Goal: Transaction & Acquisition: Book appointment/travel/reservation

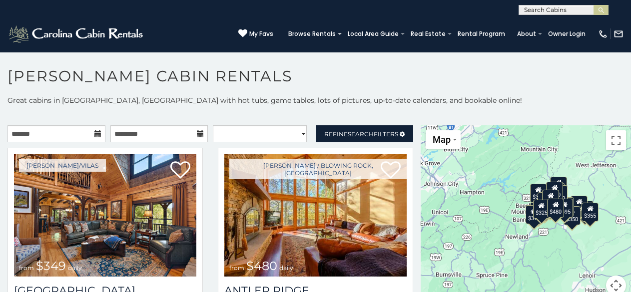
scroll to position [4, 0]
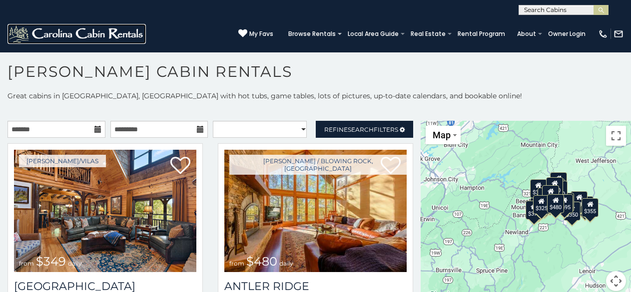
click at [30, 25] on img at bounding box center [76, 34] width 138 height 20
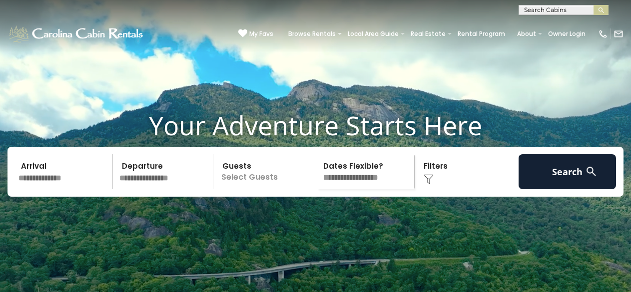
scroll to position [25, 0]
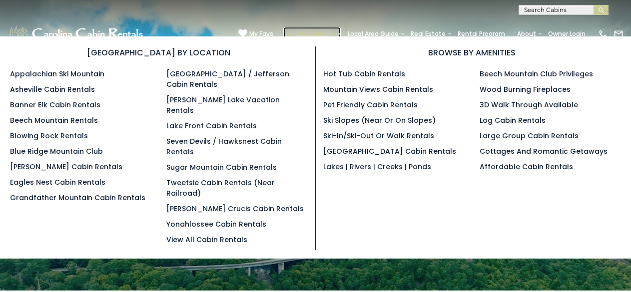
click at [341, 29] on link "Browse Rentals" at bounding box center [311, 34] width 57 height 14
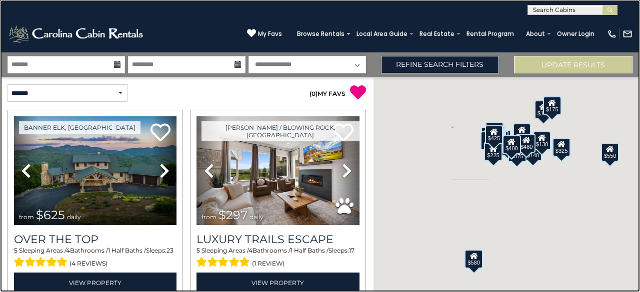
click at [150, 14] on link at bounding box center [320, 146] width 640 height 292
